Goal: Register for event/course

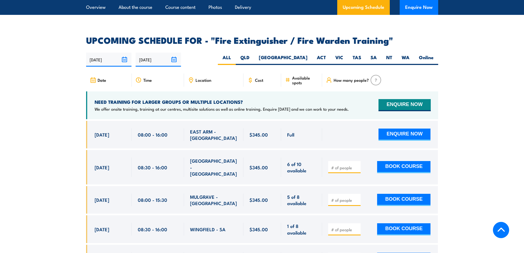
scroll to position [825, 0]
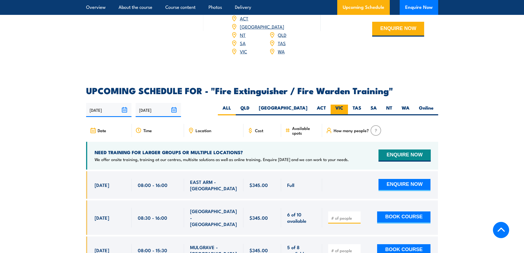
click at [340, 105] on label "VIC" at bounding box center [339, 110] width 17 height 11
click at [343, 105] on input "VIC" at bounding box center [345, 107] width 4 height 4
radio input "true"
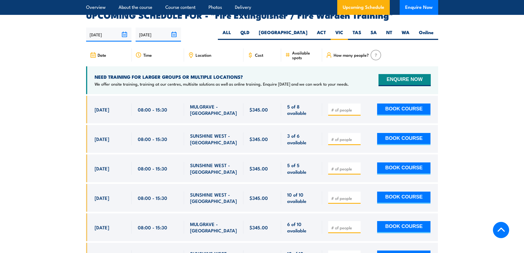
scroll to position [903, 0]
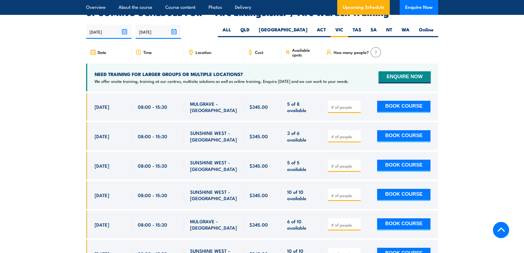
click at [348, 134] on input "number" at bounding box center [345, 137] width 28 height 6
click at [399, 71] on button "ENQUIRE NOW" at bounding box center [404, 77] width 52 height 12
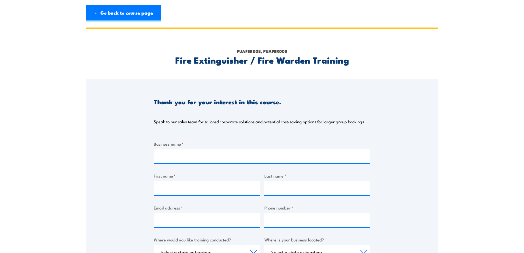
click at [215, 61] on h2 "Fire Extinguisher / Fire Warden Training" at bounding box center [262, 60] width 216 height 8
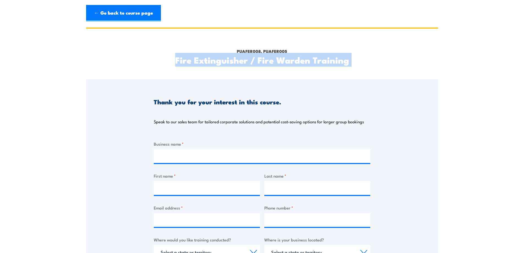
click at [215, 61] on h2 "Fire Extinguisher / Fire Warden Training" at bounding box center [262, 60] width 216 height 8
copy div "Fire Extinguisher / Fire Warden Training"
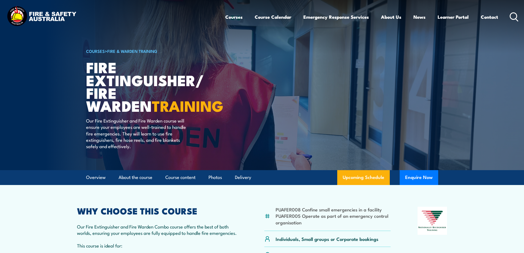
click at [108, 67] on h1 "Fire Extinguisher/ Fire Warden TRAINING" at bounding box center [154, 86] width 136 height 51
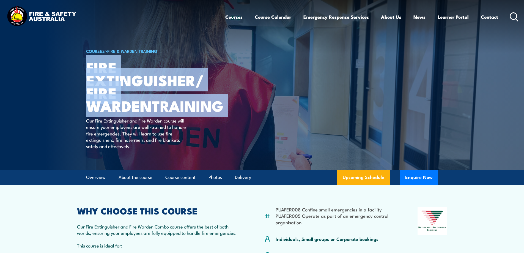
click at [108, 67] on h1 "Fire Extinguisher/ Fire Warden TRAINING" at bounding box center [154, 86] width 136 height 51
copy div "Fire Extinguisher/ Fire Warden TRAINING"
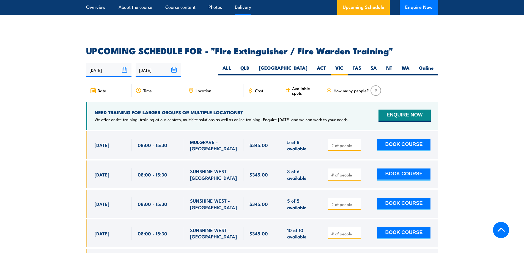
scroll to position [963, 0]
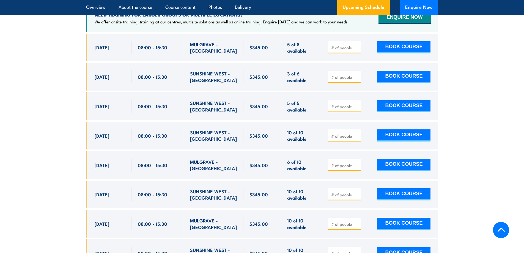
click at [208, 70] on span "SUNSHINE WEST - [GEOGRAPHIC_DATA]" at bounding box center [213, 76] width 47 height 13
copy div "SUNSHINE WEST - VIC 3 of 6 available $345.00"
click at [63, 45] on section "UPCOMING SCHEDULE FOR - "Fire Extinguisher / Fire Warden Training" 22/09/2025 2…" at bounding box center [262, 141] width 524 height 385
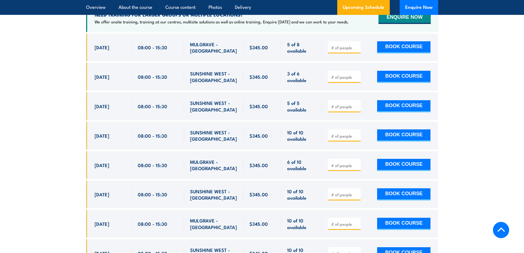
click at [62, 130] on section "UPCOMING SCHEDULE FOR - "Fire Extinguisher / Fire Warden Training" 22/09/2025 2…" at bounding box center [262, 141] width 524 height 385
